Goal: Task Accomplishment & Management: Manage account settings

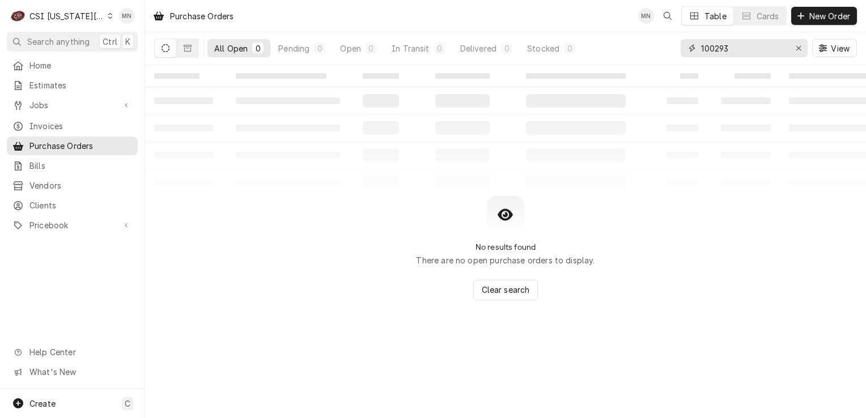
drag, startPoint x: 731, startPoint y: 56, endPoint x: 669, endPoint y: 50, distance: 62.1
click at [669, 50] on div "All Open 0 Pending 0 Open 0 In Transit 0 Delivered 0 Stocked 0 100293 View" at bounding box center [505, 48] width 703 height 32
type input "301319"
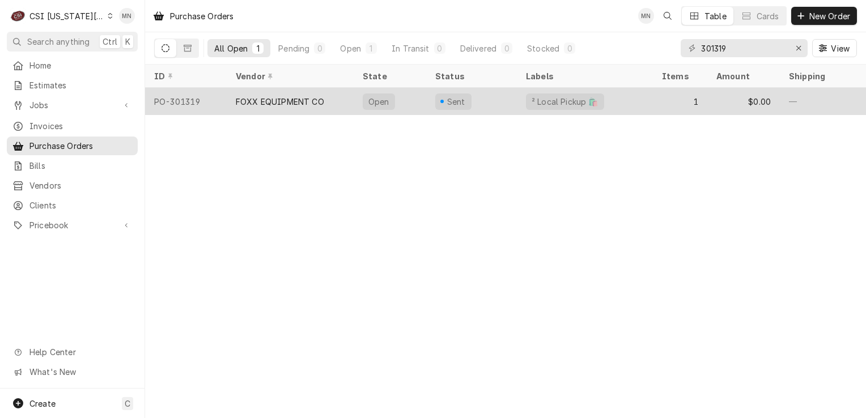
click at [286, 102] on div "FOXX EQUIPMENT CO" at bounding box center [280, 102] width 88 height 12
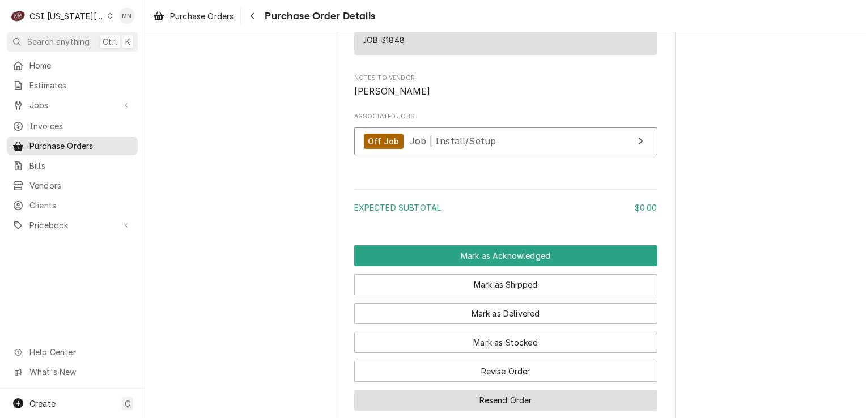
scroll to position [964, 0]
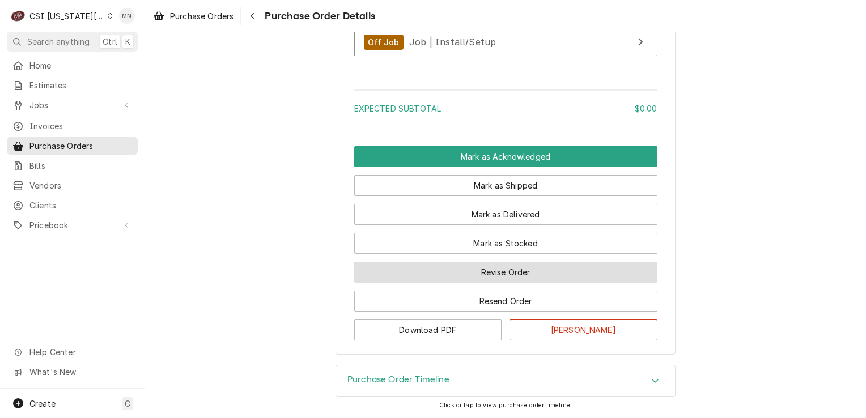
click at [515, 276] on button "Revise Order" at bounding box center [505, 272] width 303 height 21
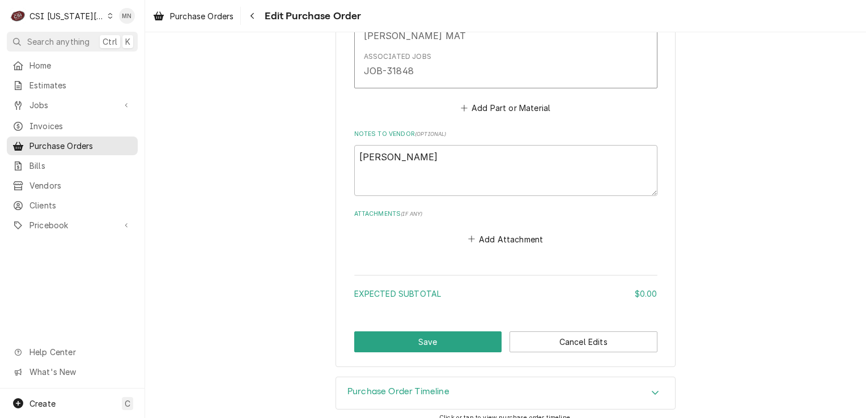
scroll to position [646, 0]
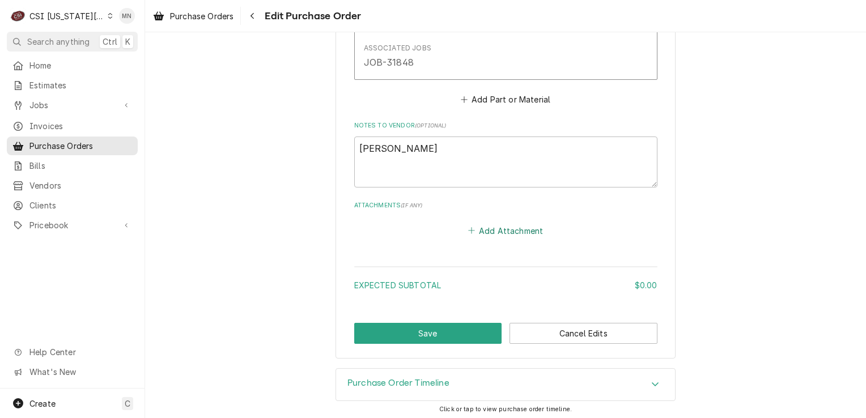
click at [497, 228] on button "Add Attachment" at bounding box center [505, 231] width 79 height 16
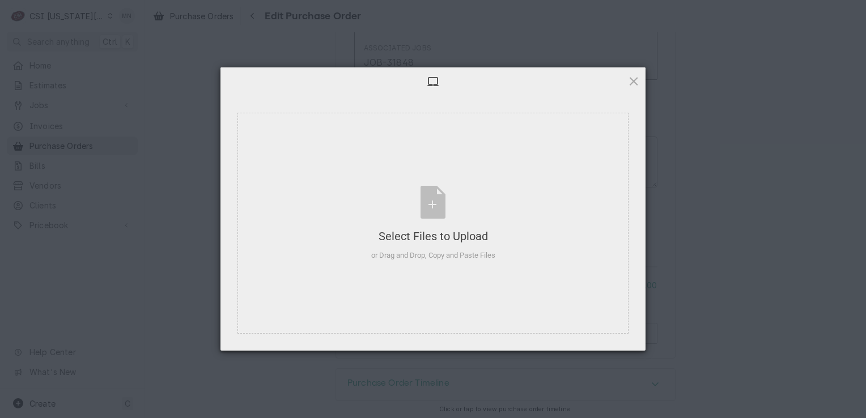
type textarea "x"
click at [413, 215] on div "Select Files to Upload or Drag and Drop, Copy and Paste Files" at bounding box center [433, 223] width 124 height 75
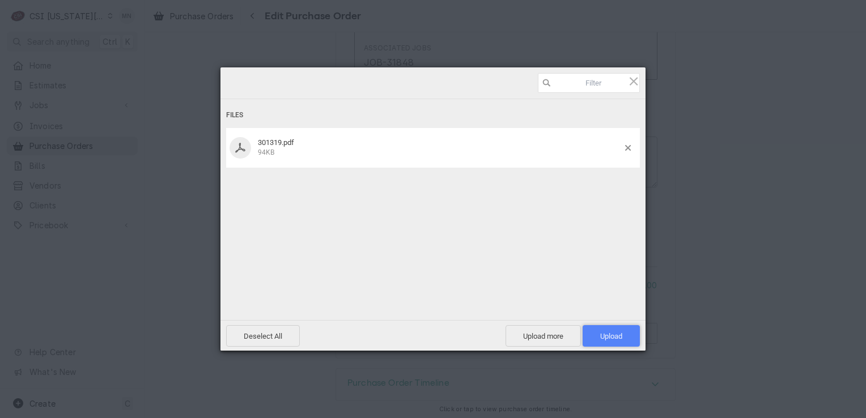
click at [611, 339] on span "Upload 1" at bounding box center [611, 336] width 22 height 9
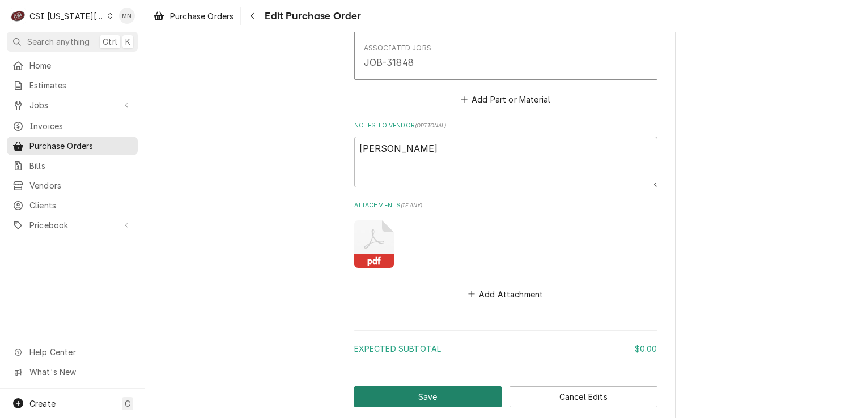
click at [405, 393] on button "Save" at bounding box center [428, 397] width 148 height 21
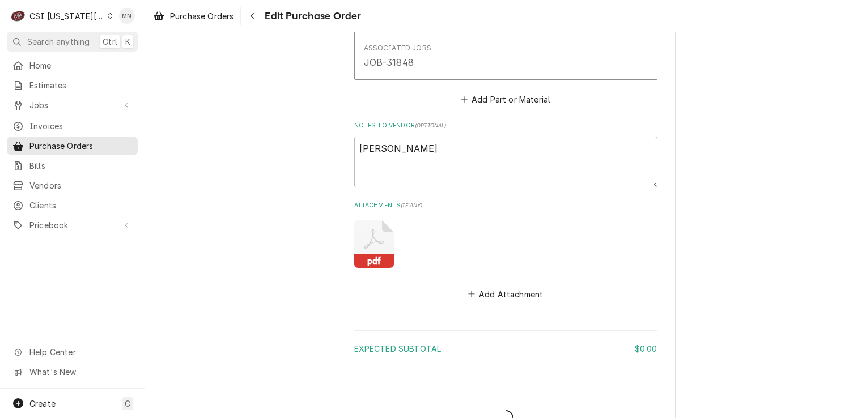
type textarea "x"
